Goal: Check status

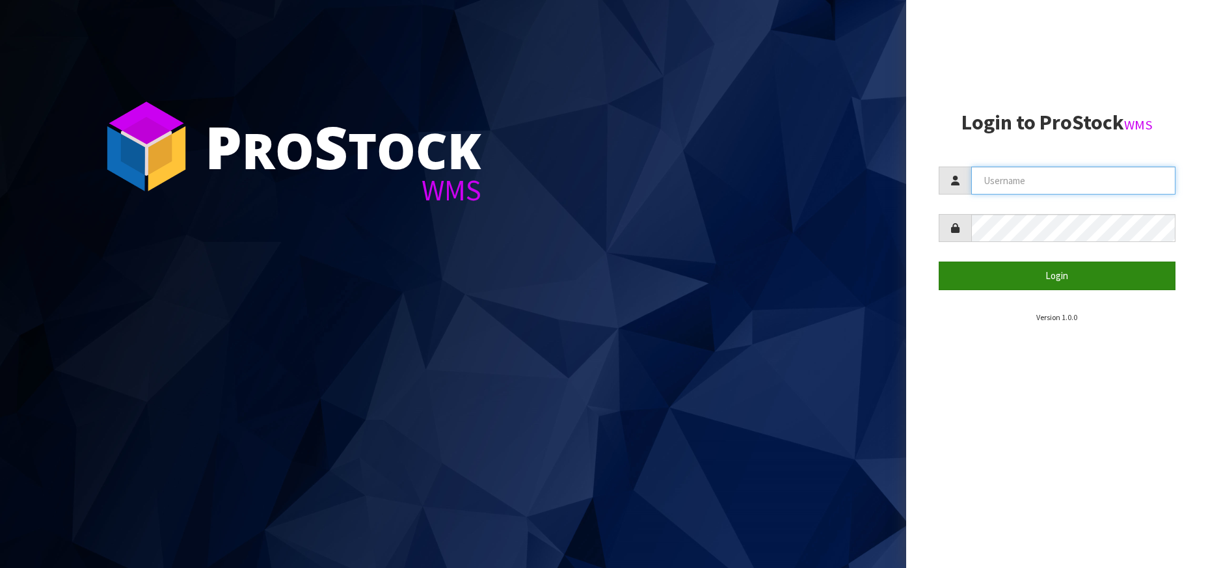
type input "[PERSON_NAME][EMAIL_ADDRESS][DOMAIN_NAME]"
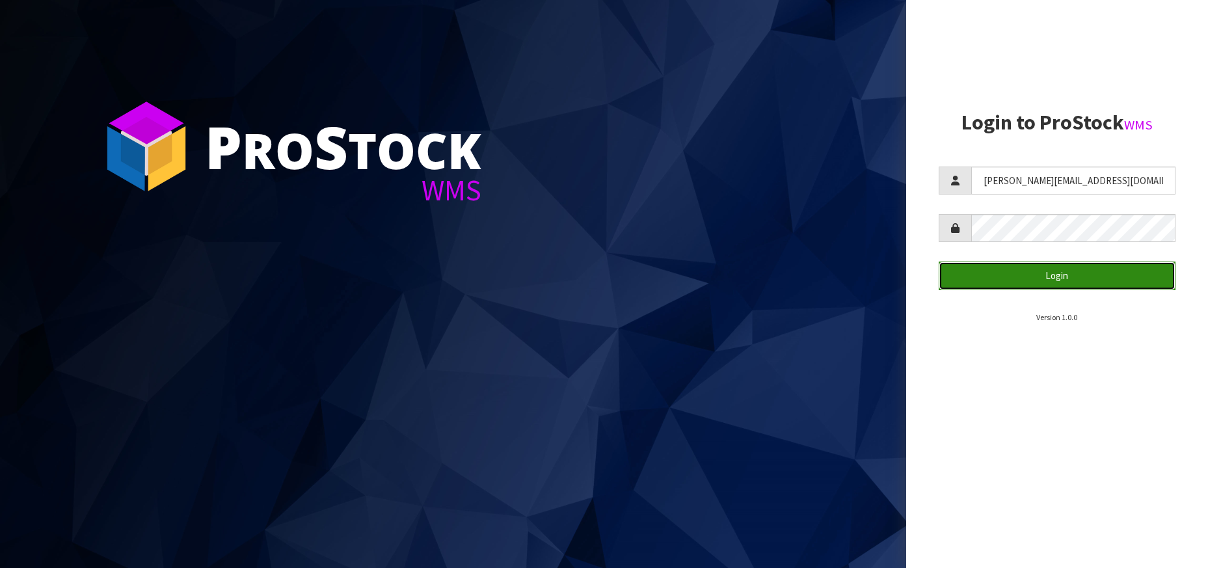
drag, startPoint x: 961, startPoint y: 269, endPoint x: 974, endPoint y: 275, distance: 15.1
click at [961, 269] on button "Login" at bounding box center [1056, 275] width 237 height 28
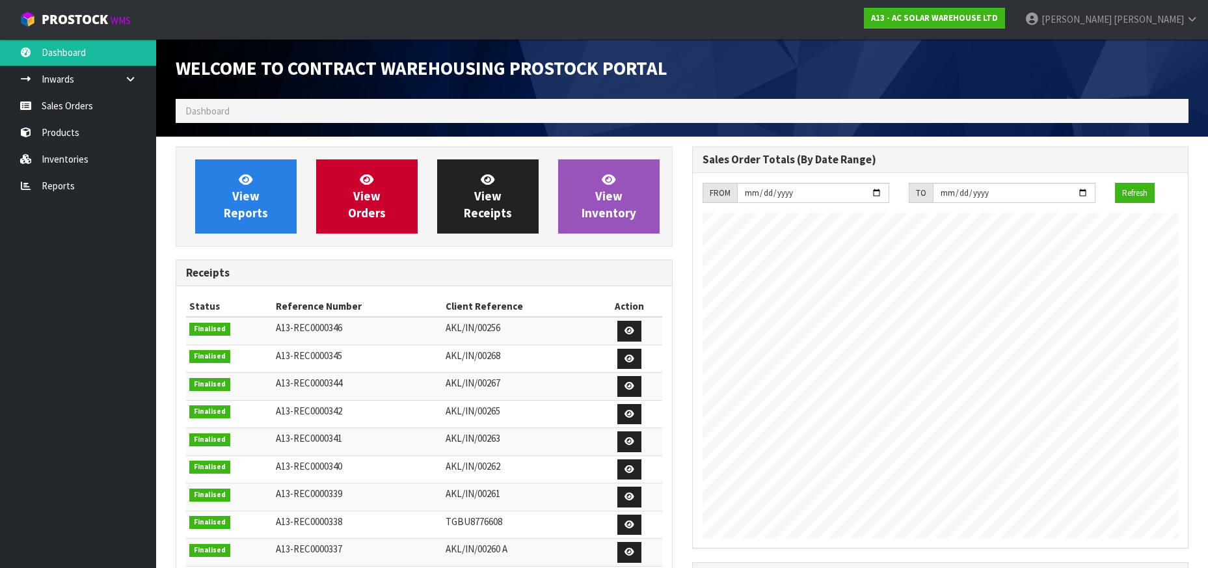
scroll to position [791, 516]
click at [101, 110] on link "Sales Orders" at bounding box center [78, 105] width 156 height 27
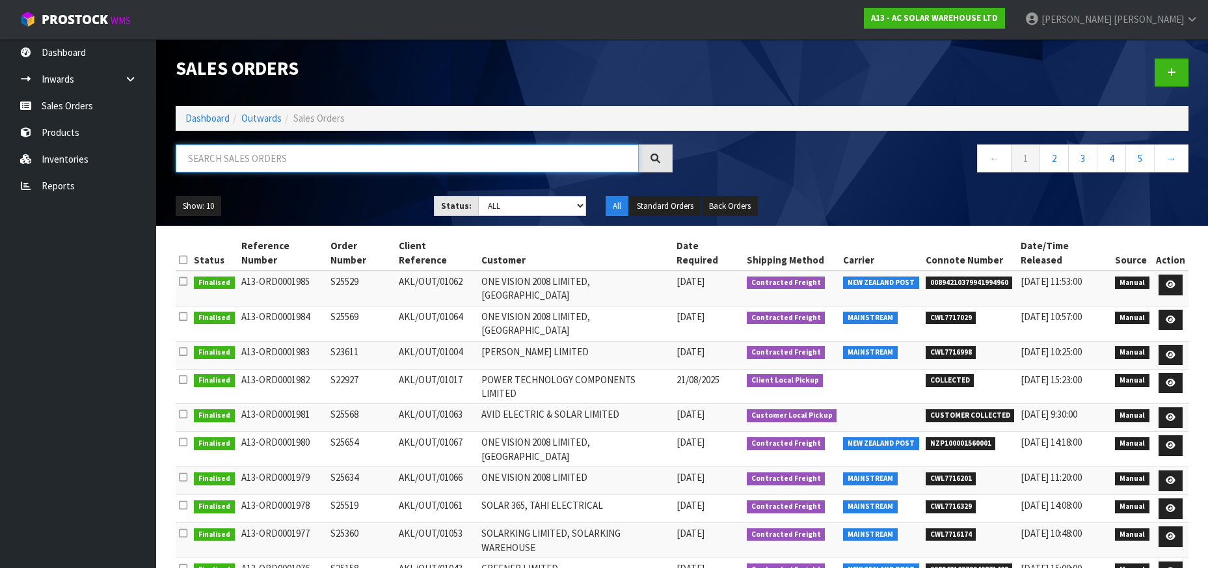
click at [235, 154] on input "text" at bounding box center [407, 158] width 463 height 28
paste input "S25748"
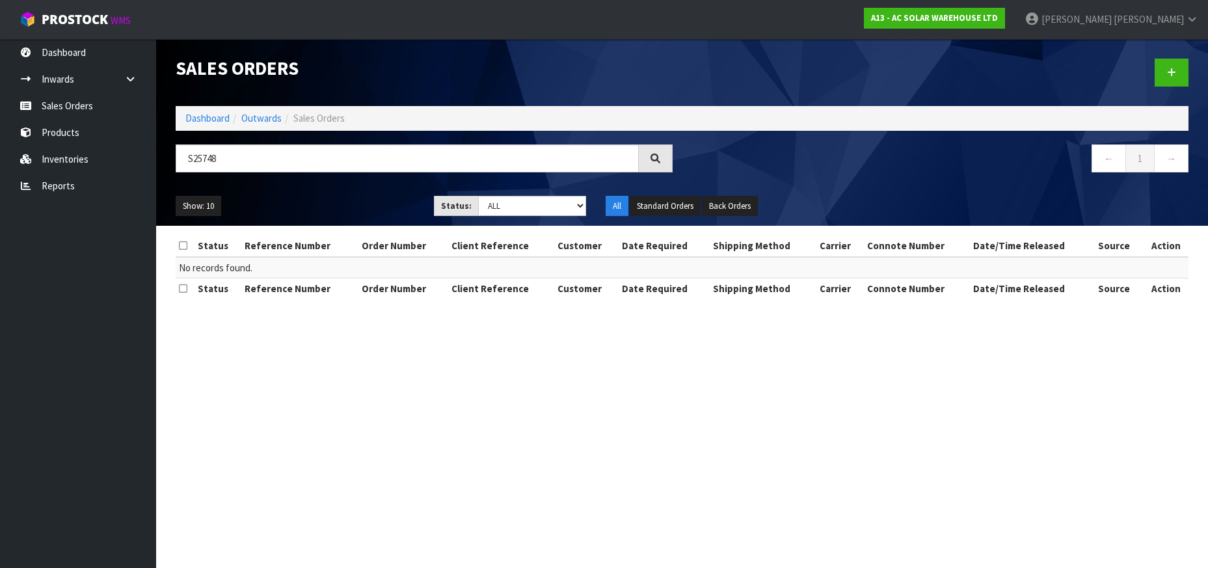
click at [688, 329] on section "Sales Orders Dashboard Outwards Sales Orders S25748 ← 1 → Show: 10 5 10 25 50 S…" at bounding box center [604, 284] width 1208 height 568
click at [292, 173] on div "S25748" at bounding box center [424, 163] width 516 height 38
drag, startPoint x: 308, startPoint y: 163, endPoint x: 317, endPoint y: 163, distance: 9.1
click at [309, 163] on input "S25748" at bounding box center [407, 158] width 463 height 28
paste input "569"
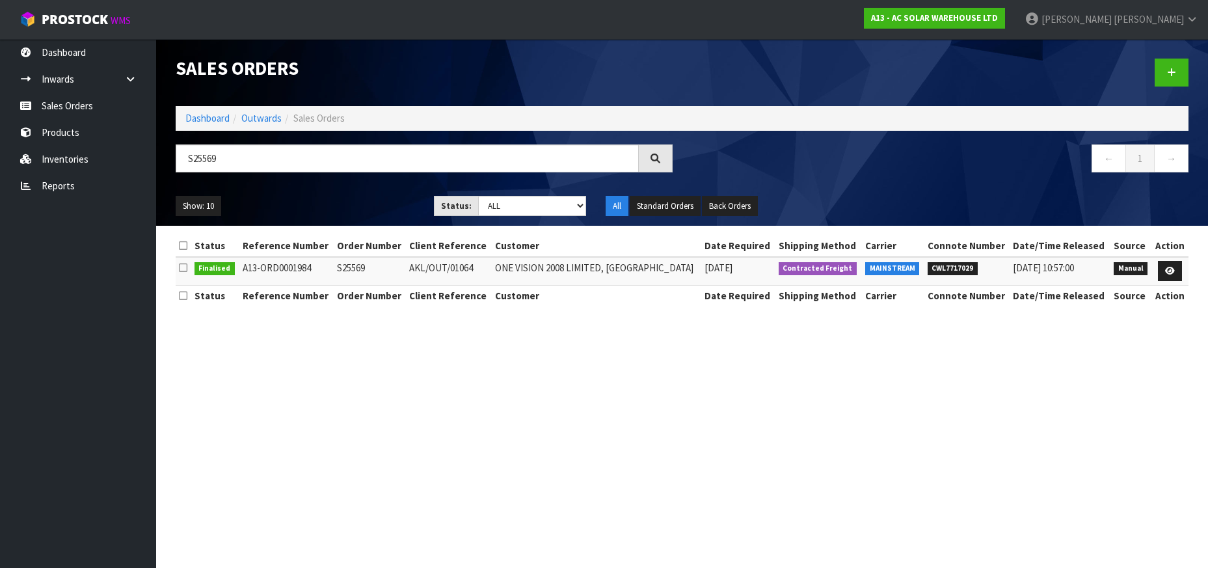
click at [952, 270] on span "CWL7717029" at bounding box center [952, 268] width 51 height 13
drag, startPoint x: 952, startPoint y: 270, endPoint x: 964, endPoint y: 270, distance: 11.7
click at [951, 270] on span "CWL7717029" at bounding box center [952, 268] width 51 height 13
copy span "CWL7717029"
click at [238, 158] on input "S25569" at bounding box center [407, 158] width 463 height 28
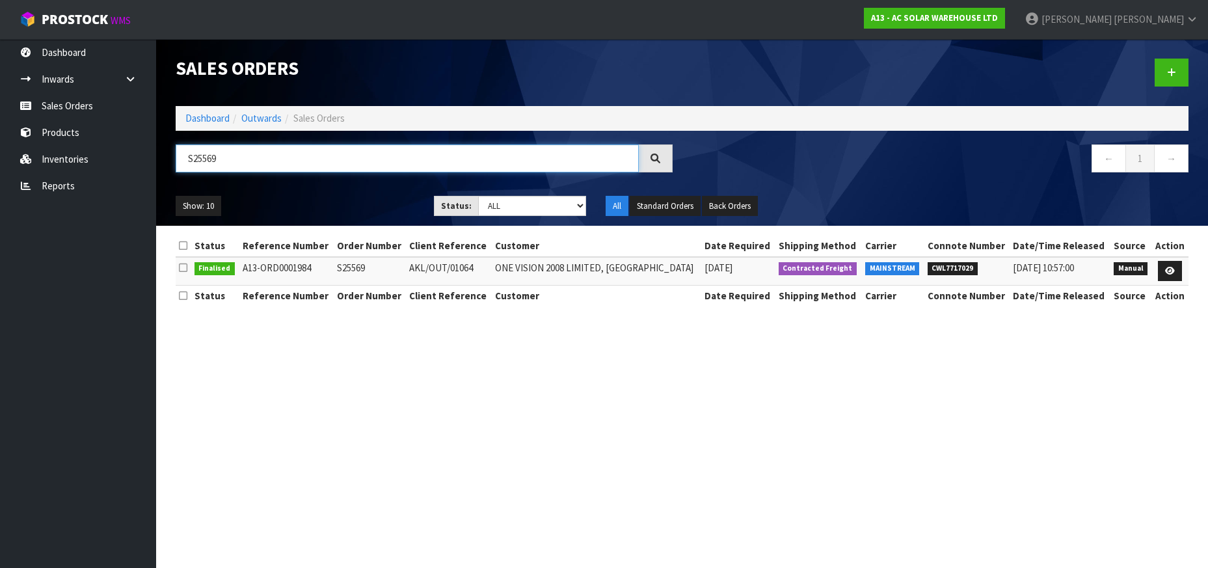
paste input "2927"
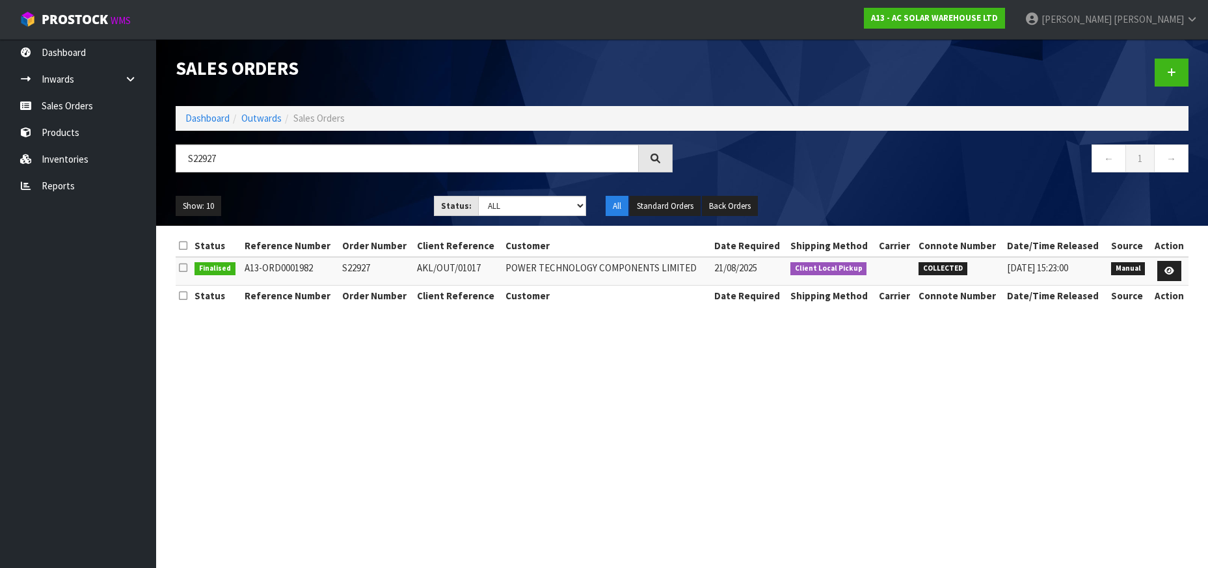
click at [950, 269] on span "COLLECTED" at bounding box center [942, 268] width 49 height 13
drag, startPoint x: 196, startPoint y: 165, endPoint x: 213, endPoint y: 166, distance: 16.9
click at [196, 165] on input "S22927" at bounding box center [407, 158] width 463 height 28
paste input "5529"
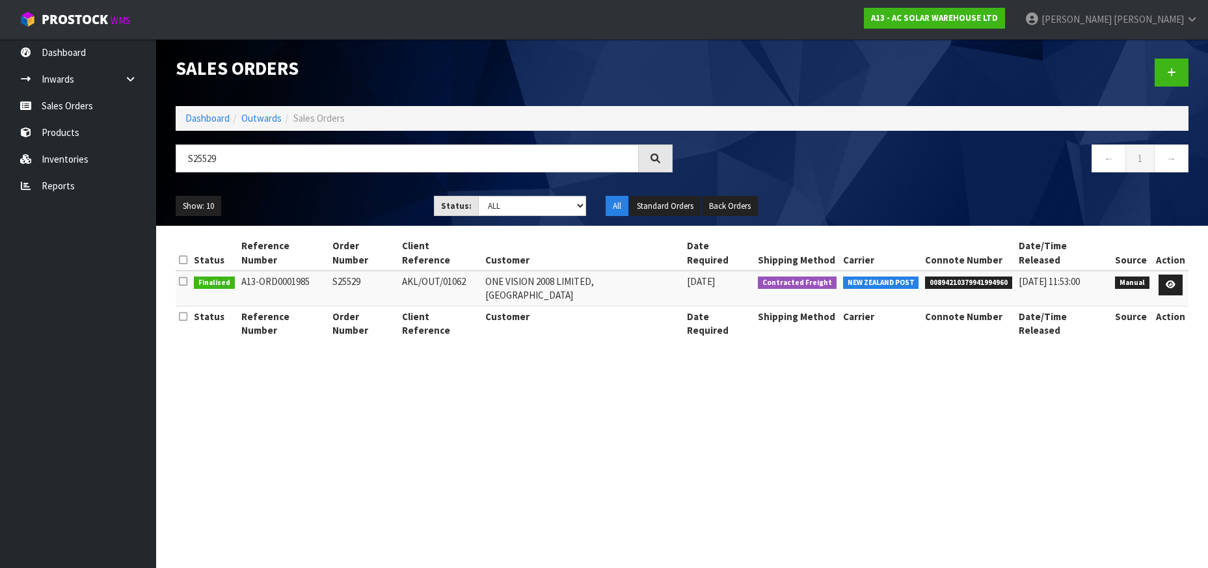
click at [961, 271] on td "00894210379941994960" at bounding box center [969, 288] width 94 height 35
click at [957, 276] on span "00894210379941994960" at bounding box center [968, 282] width 87 height 13
copy span "00894210379941994960"
click at [442, 152] on input "S25529" at bounding box center [407, 158] width 463 height 28
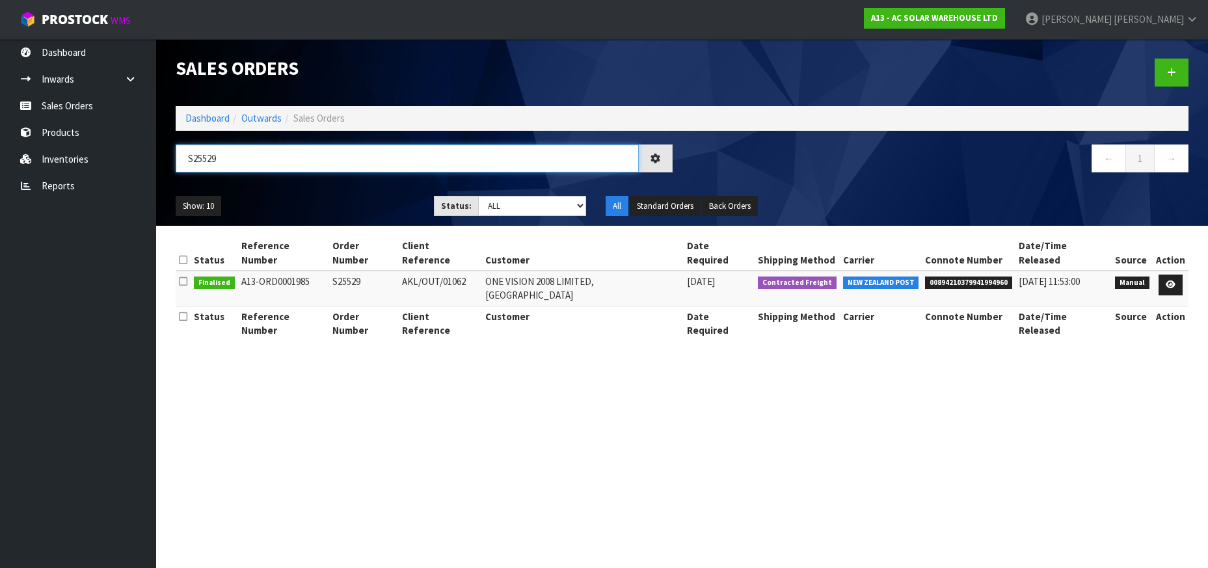
paste input "3611"
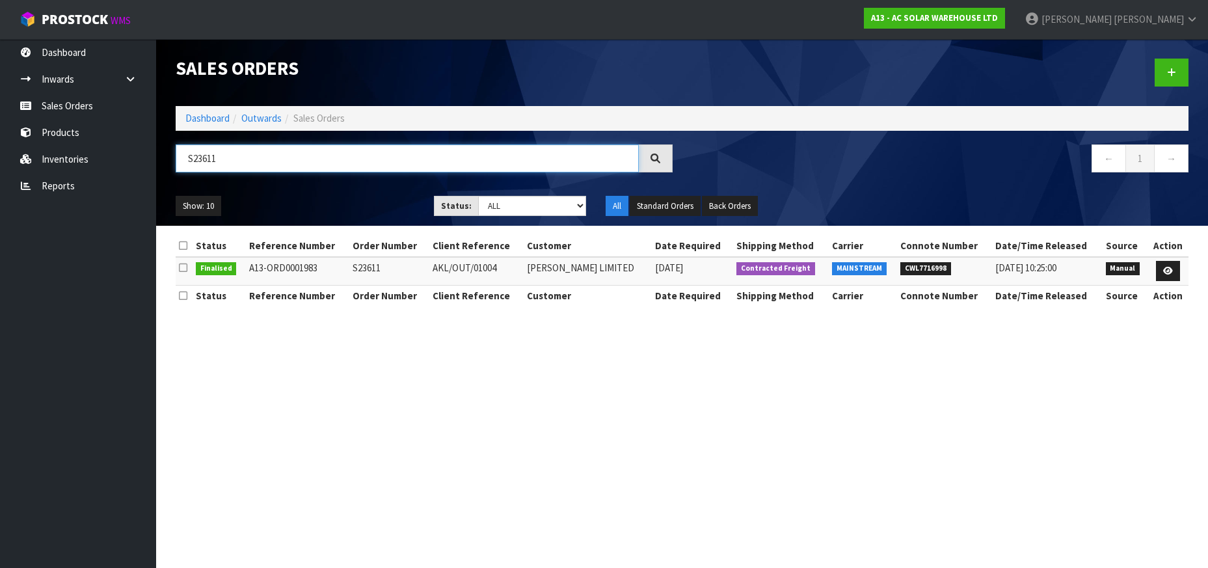
type input "S23611"
click at [927, 262] on span "CWL7716998" at bounding box center [925, 268] width 51 height 13
copy span "CWL7716998"
